Goal: Transaction & Acquisition: Purchase product/service

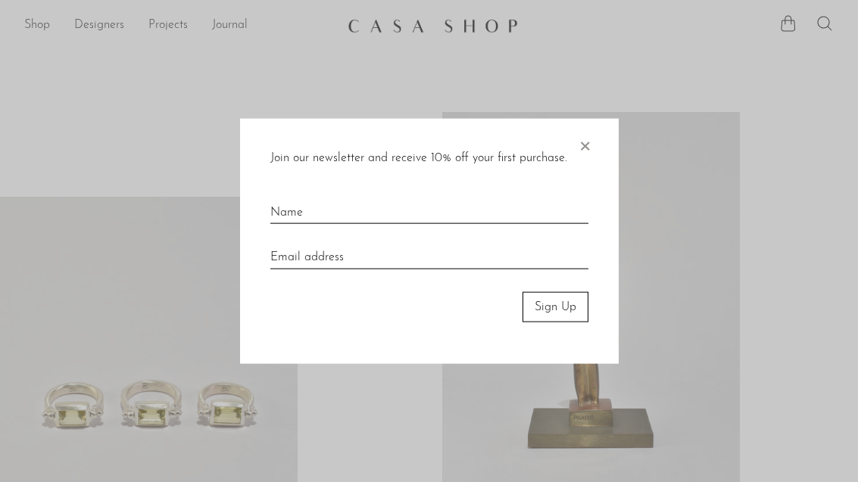
click at [591, 144] on span "×" at bounding box center [584, 142] width 15 height 48
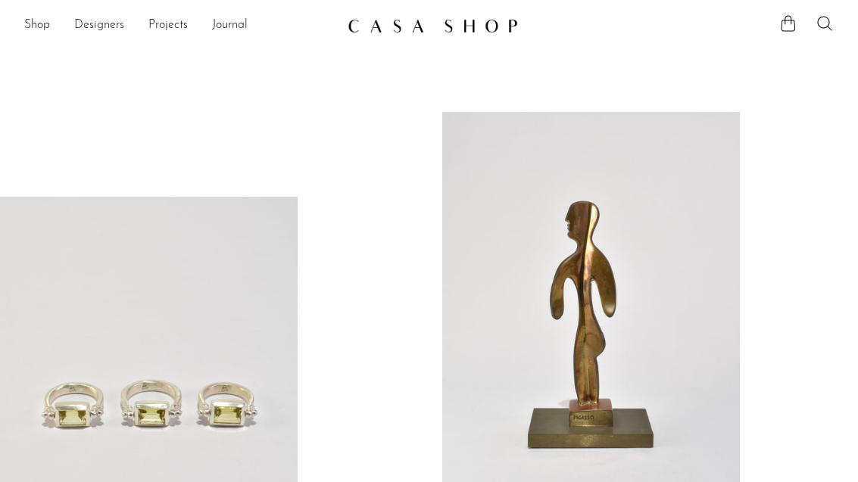
click at [30, 23] on link "Shop" at bounding box center [37, 26] width 26 height 20
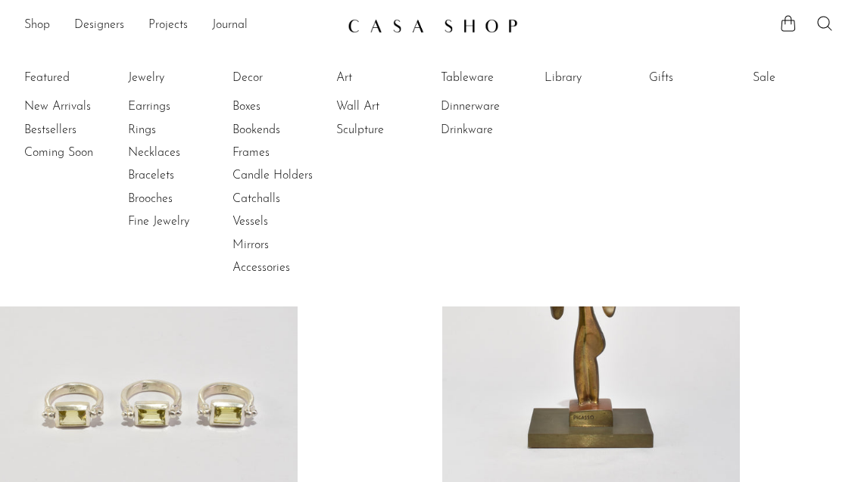
click at [483, 137] on link "Drinkware" at bounding box center [498, 130] width 114 height 17
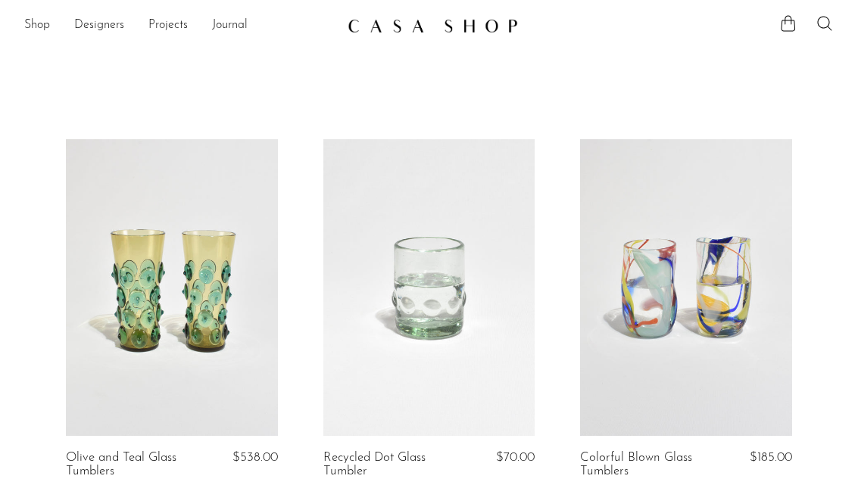
click at [35, 33] on link "Shop" at bounding box center [37, 26] width 26 height 20
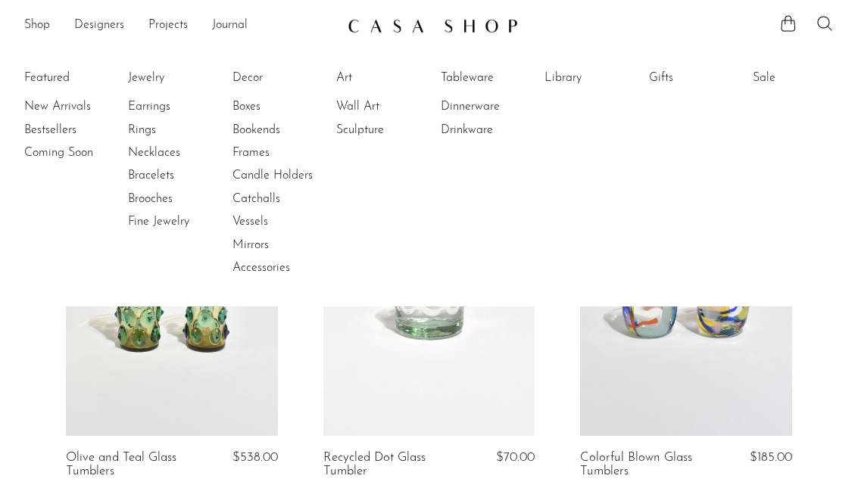
click at [51, 108] on link "New Arrivals" at bounding box center [81, 106] width 114 height 17
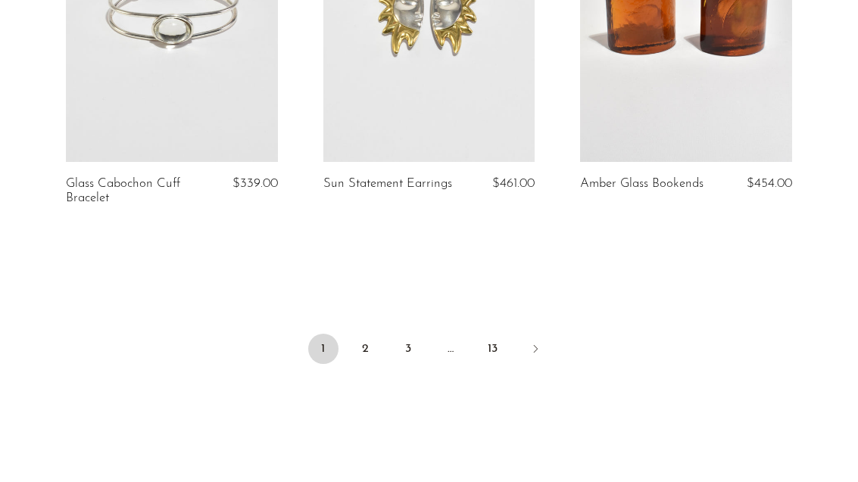
scroll to position [4442, 0]
click at [372, 334] on link "2" at bounding box center [366, 349] width 30 height 30
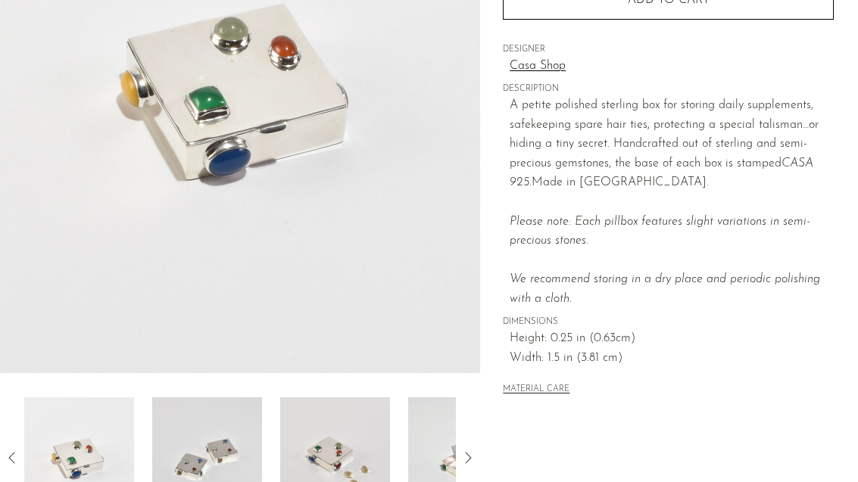
scroll to position [266, 0]
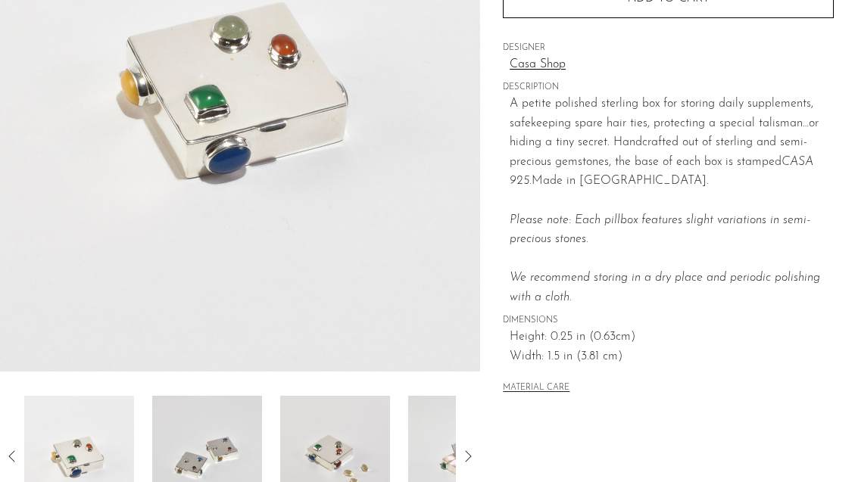
click at [224, 463] on img at bounding box center [207, 456] width 110 height 121
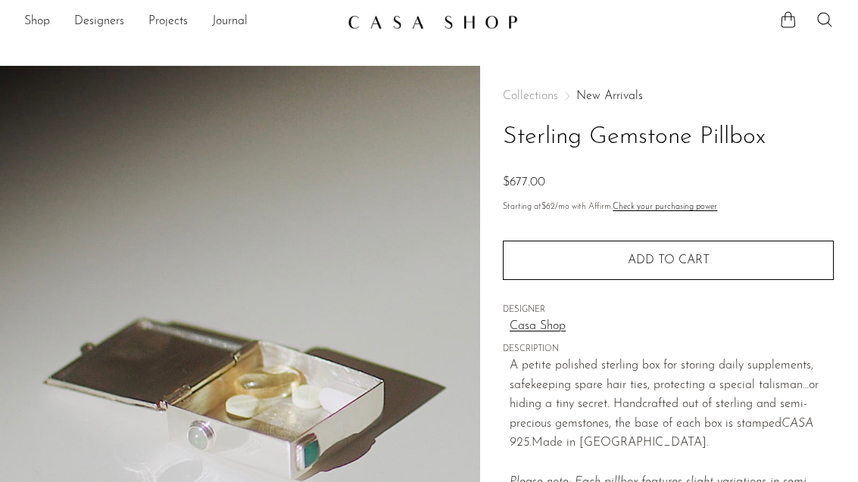
scroll to position [0, 0]
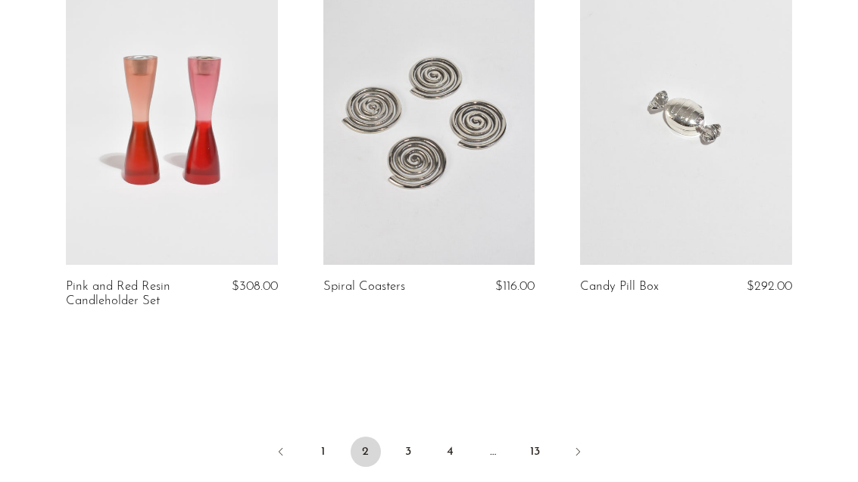
scroll to position [4284, 0]
click at [410, 440] on link "3" at bounding box center [408, 451] width 30 height 30
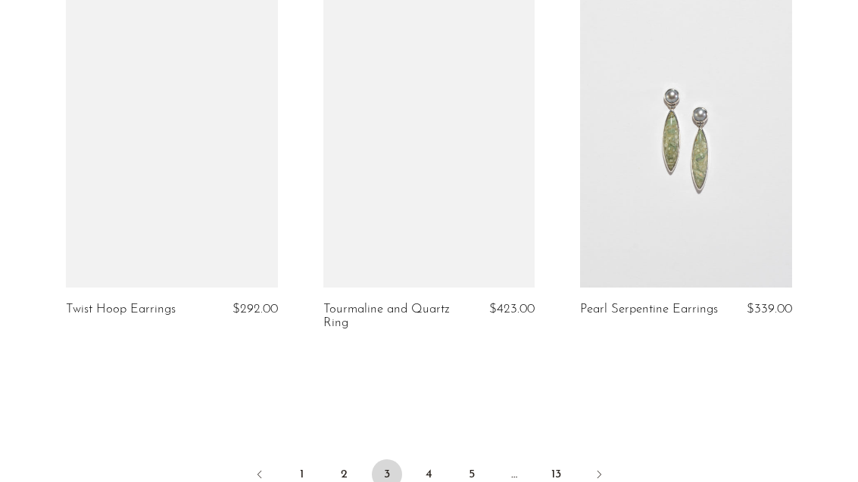
scroll to position [4275, 0]
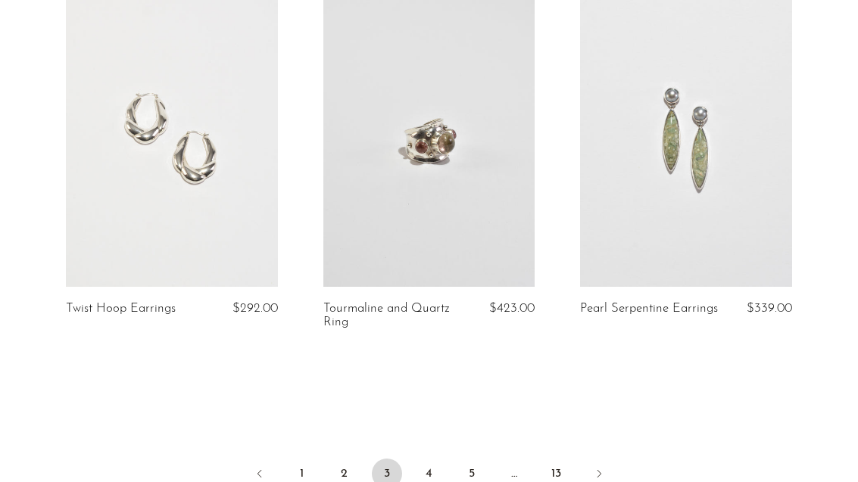
click at [434, 472] on link "4" at bounding box center [429, 474] width 30 height 30
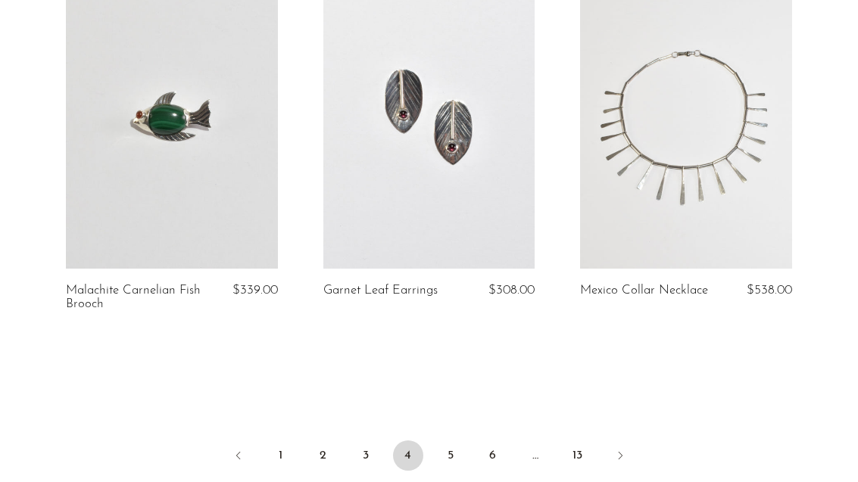
scroll to position [4303, 0]
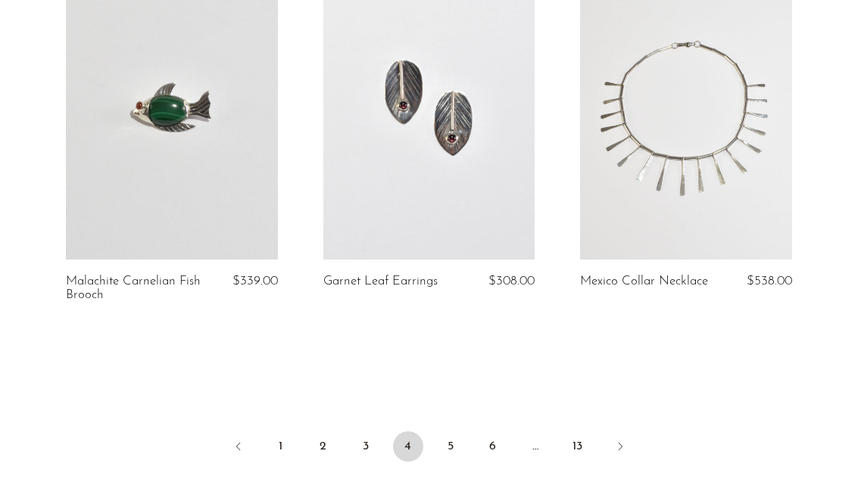
click at [459, 445] on link "5" at bounding box center [450, 447] width 30 height 30
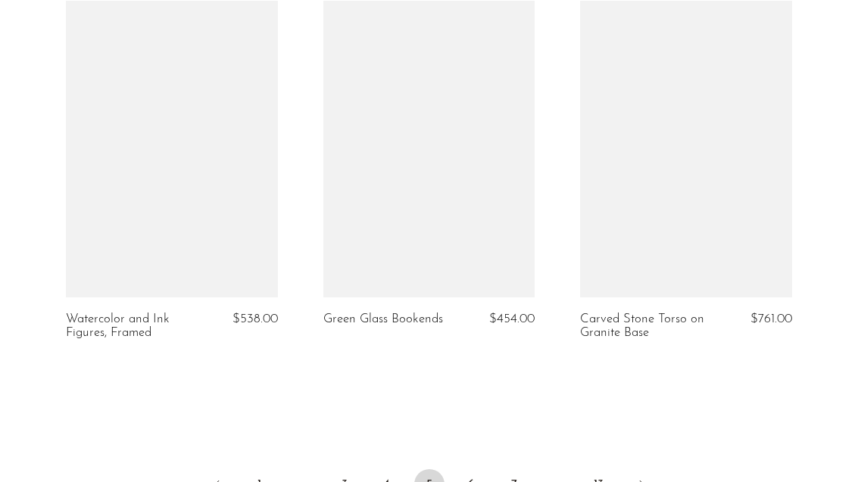
scroll to position [4295, 0]
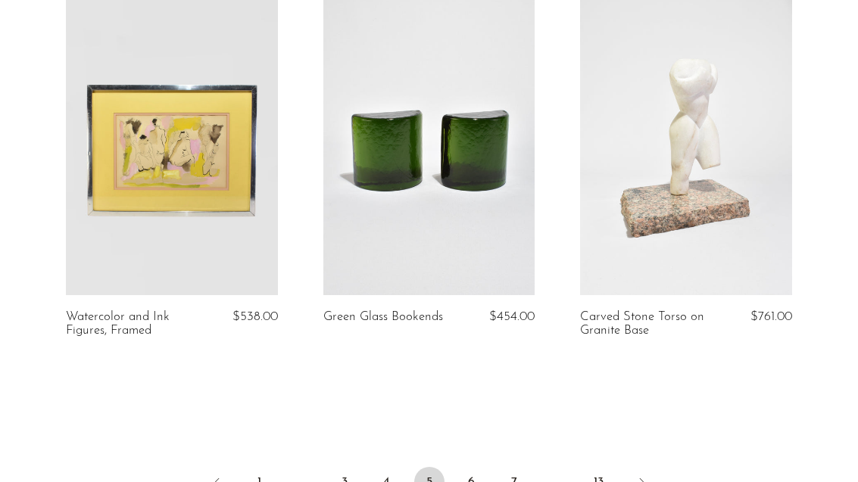
click at [473, 467] on link "6" at bounding box center [472, 482] width 30 height 30
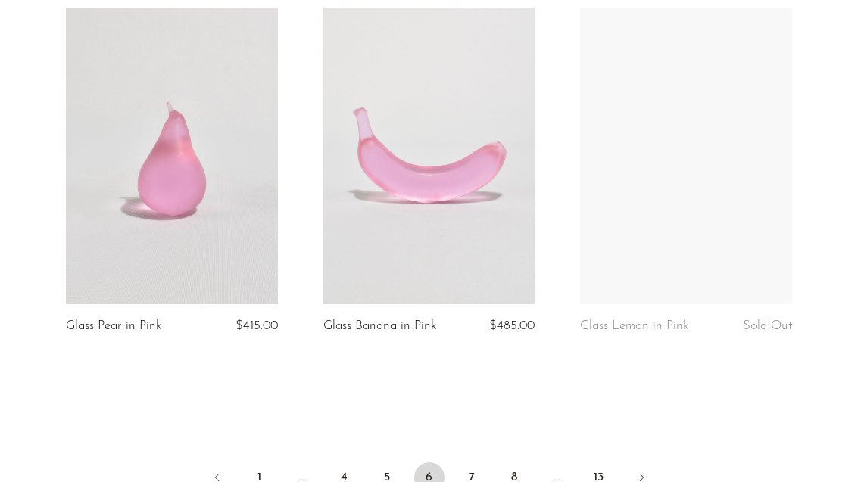
scroll to position [4272, 0]
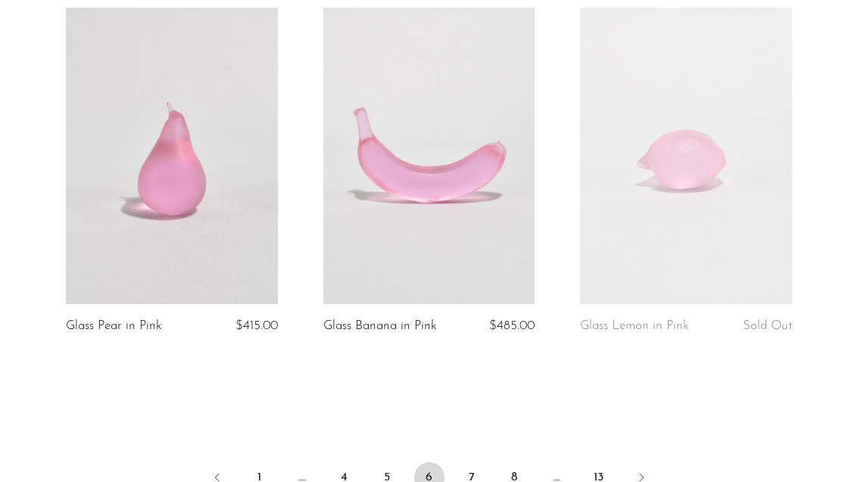
click at [475, 471] on link "7" at bounding box center [472, 478] width 30 height 30
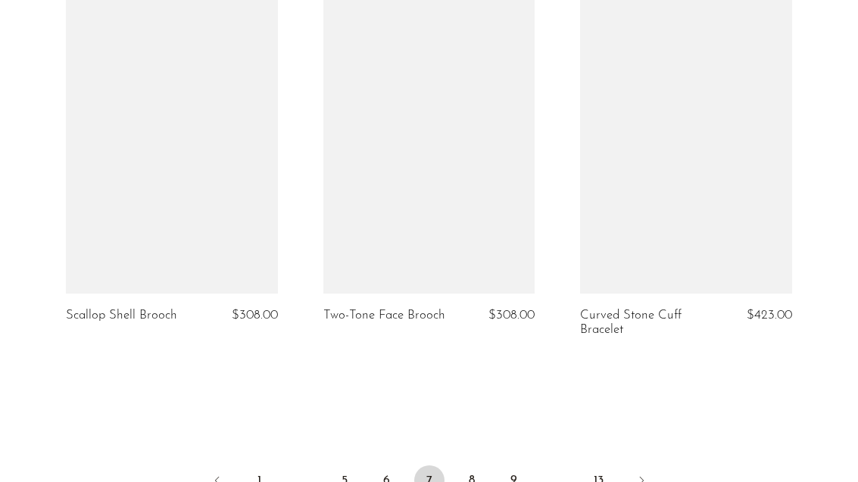
scroll to position [4283, 0]
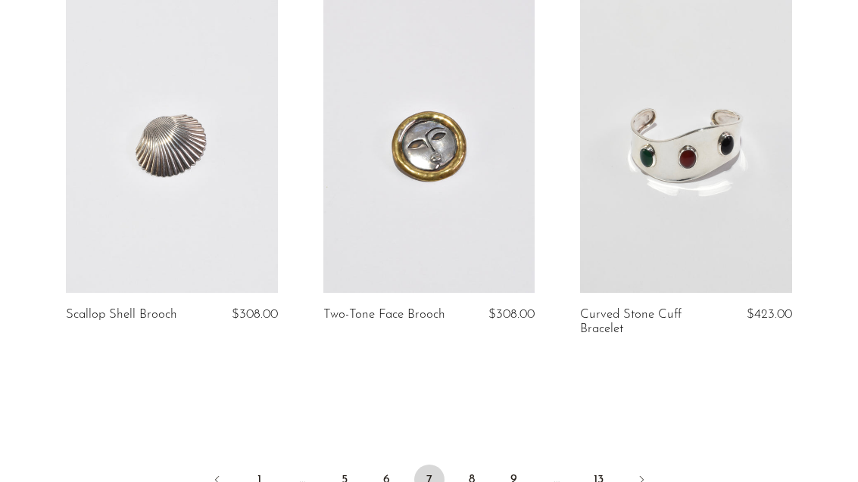
click at [471, 482] on link "8" at bounding box center [472, 480] width 30 height 30
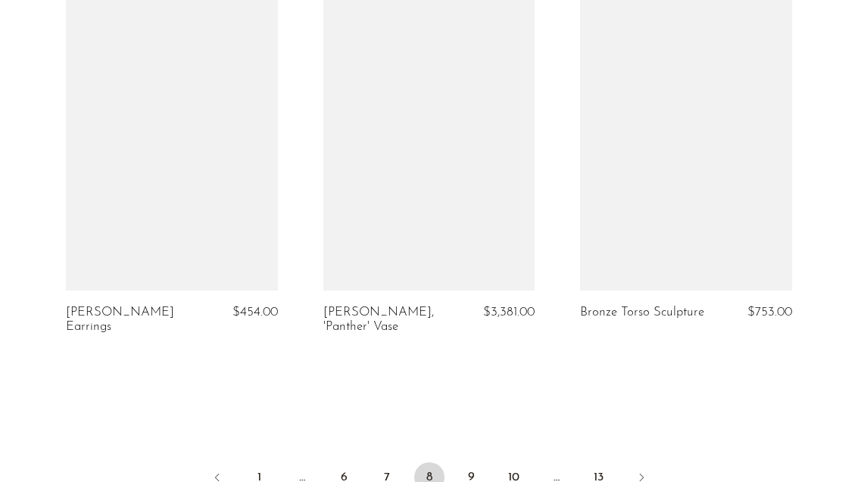
scroll to position [4258, 0]
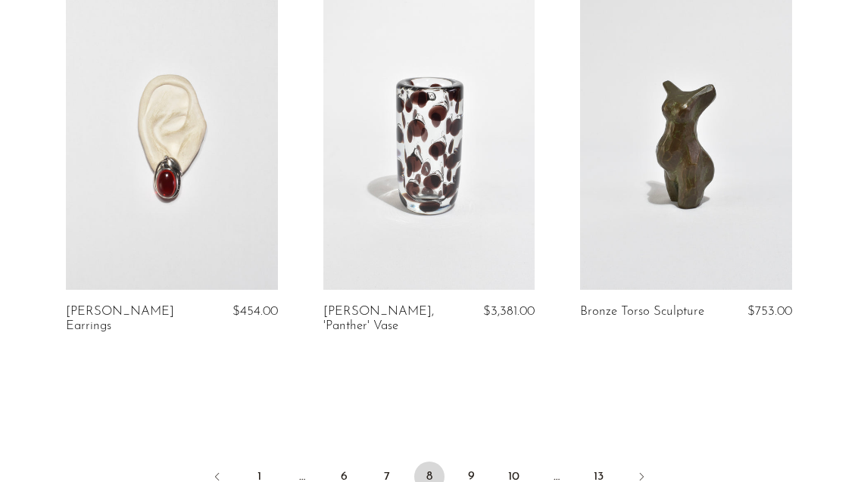
click at [475, 474] on link "9" at bounding box center [472, 477] width 30 height 30
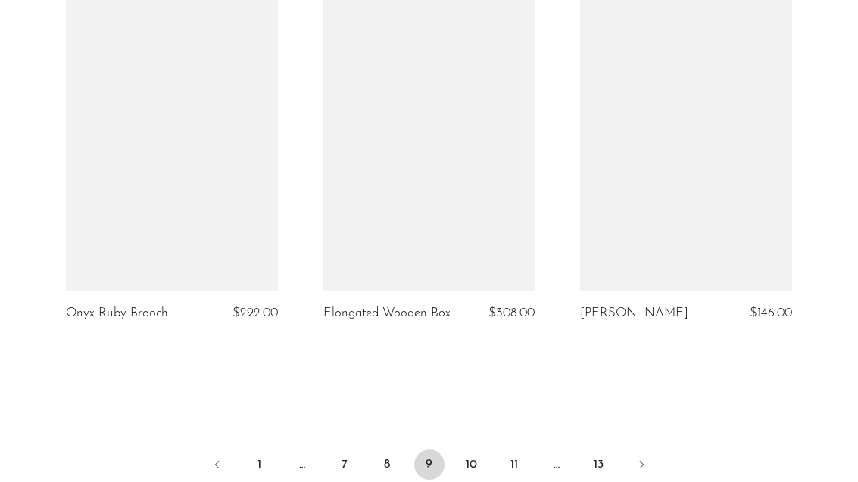
scroll to position [4261, 0]
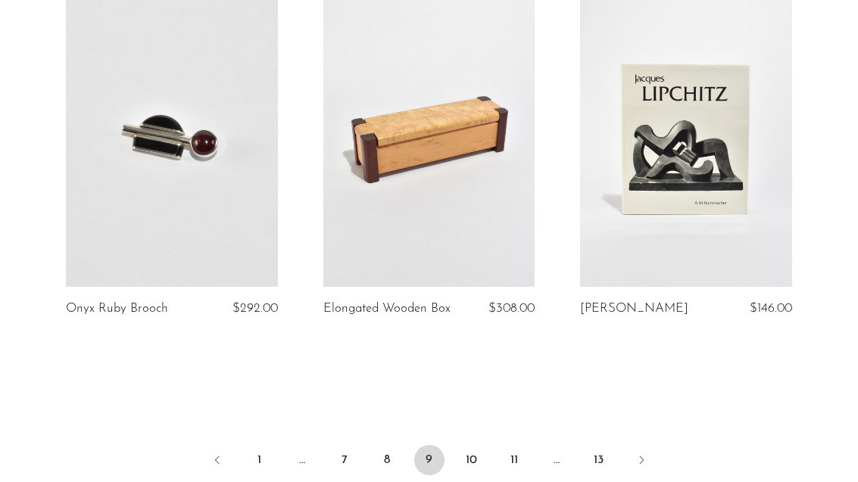
click at [481, 457] on link "10" at bounding box center [472, 460] width 30 height 30
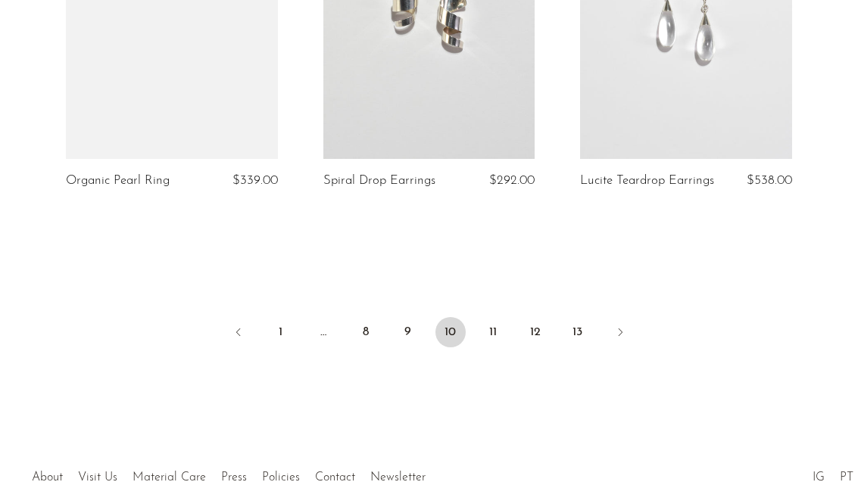
scroll to position [4456, 0]
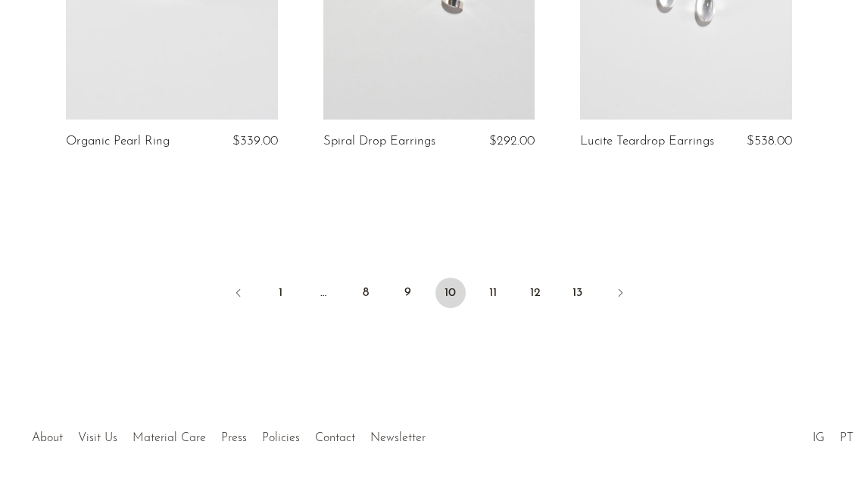
click at [497, 282] on link "11" at bounding box center [493, 293] width 30 height 30
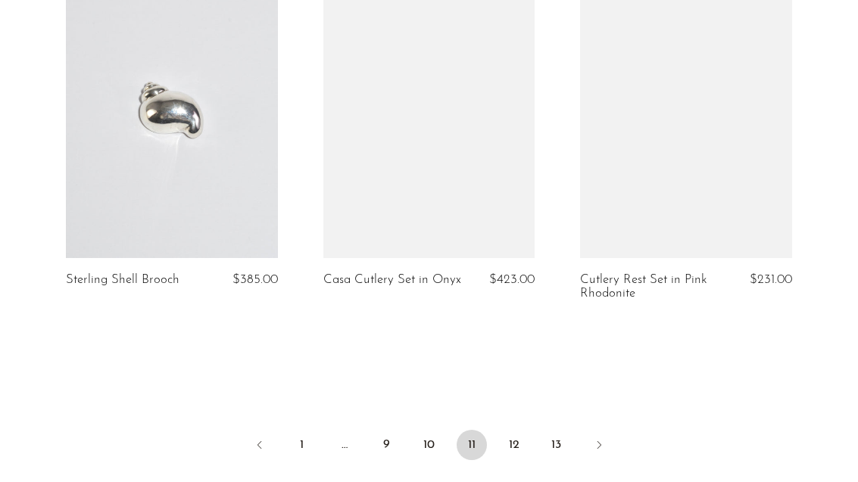
scroll to position [4335, 0]
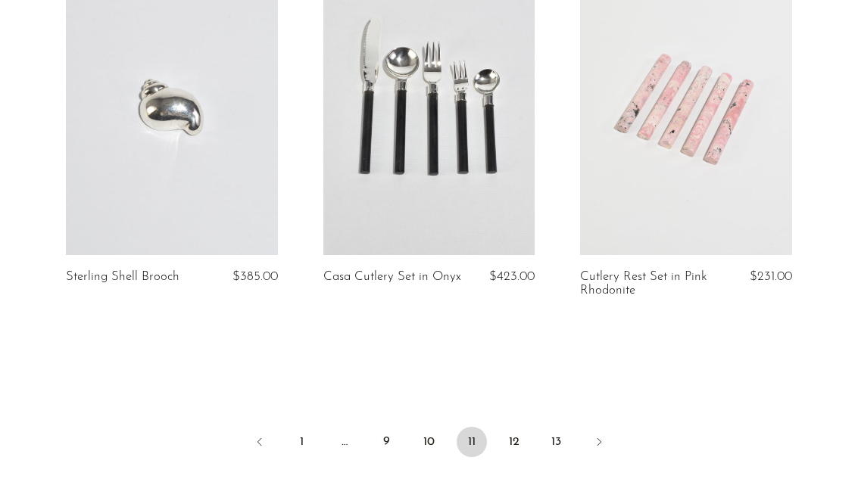
click at [509, 436] on link "12" at bounding box center [514, 442] width 30 height 30
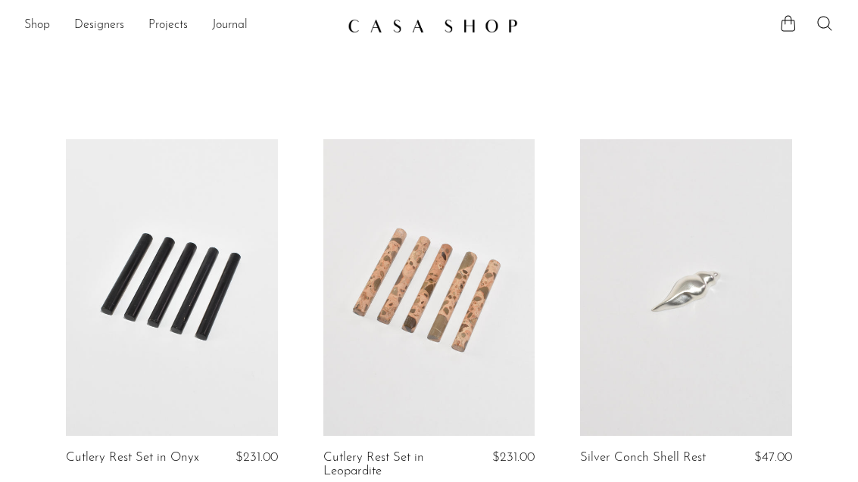
click at [816, 30] on icon at bounding box center [825, 23] width 18 height 18
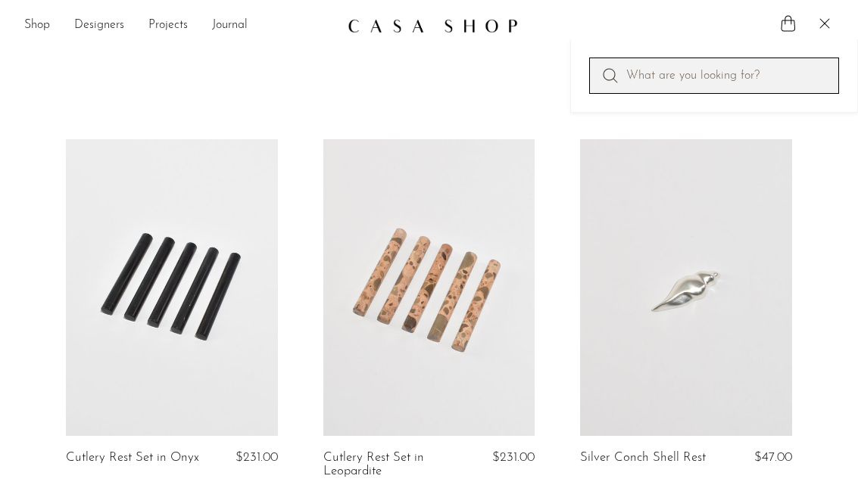
click at [738, 77] on input "Perform a search" at bounding box center [714, 76] width 250 height 36
type input "Pill box"
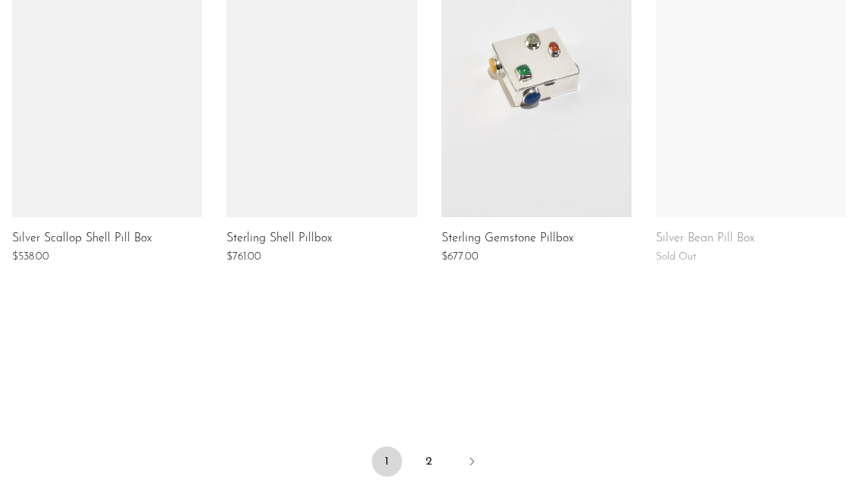
scroll to position [1169, 0]
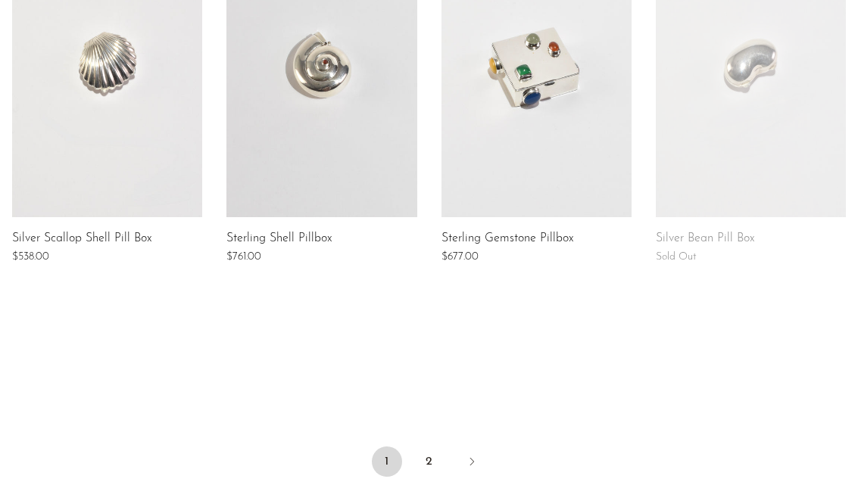
click at [432, 461] on link "2" at bounding box center [429, 462] width 30 height 30
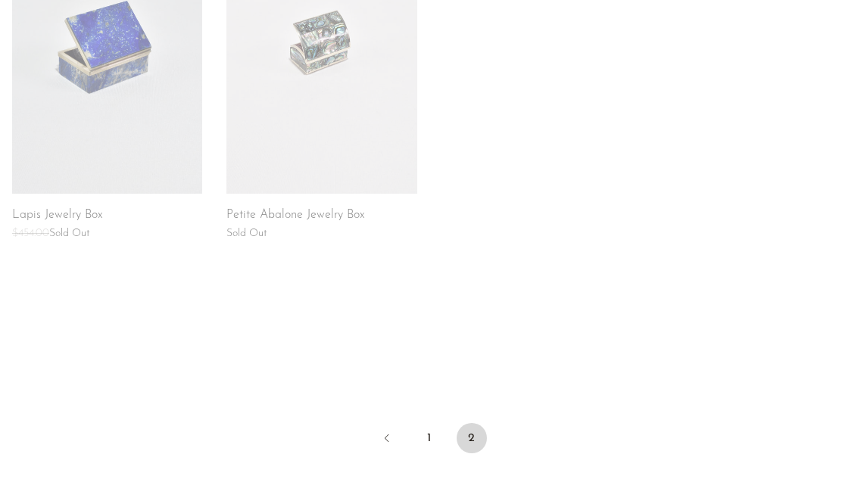
scroll to position [407, 0]
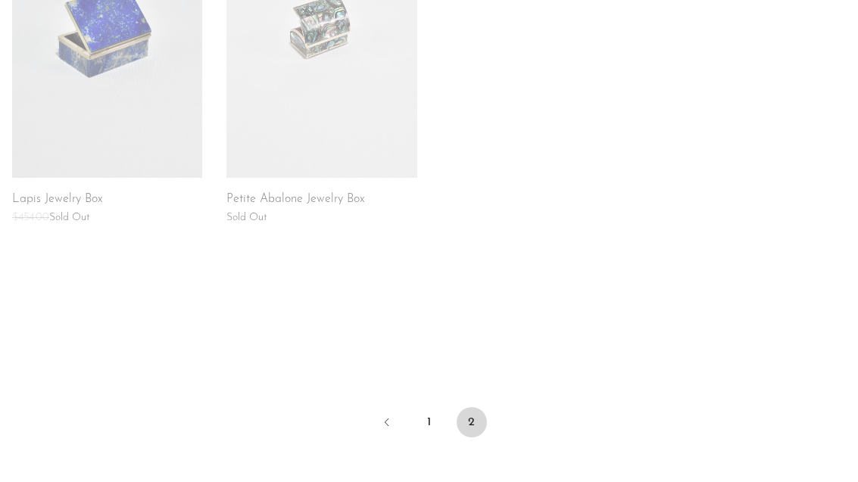
click at [425, 419] on link "1" at bounding box center [429, 422] width 30 height 30
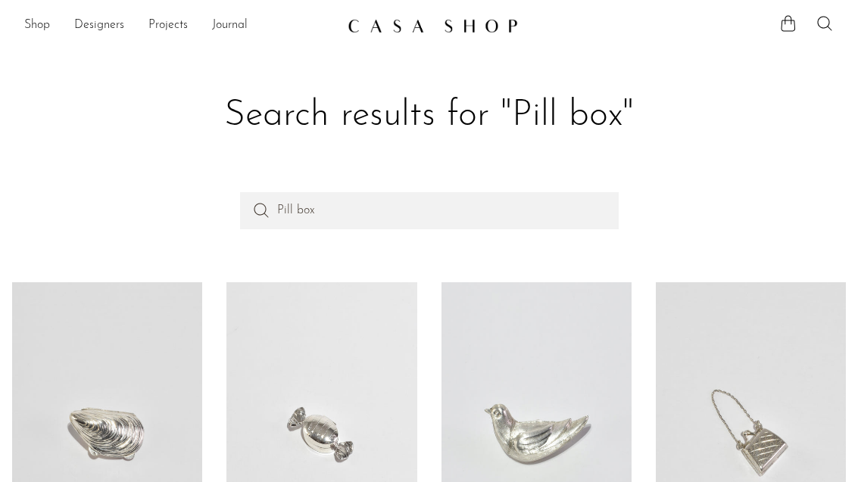
click at [37, 33] on link "Shop" at bounding box center [37, 26] width 26 height 20
